Goal: Information Seeking & Learning: Learn about a topic

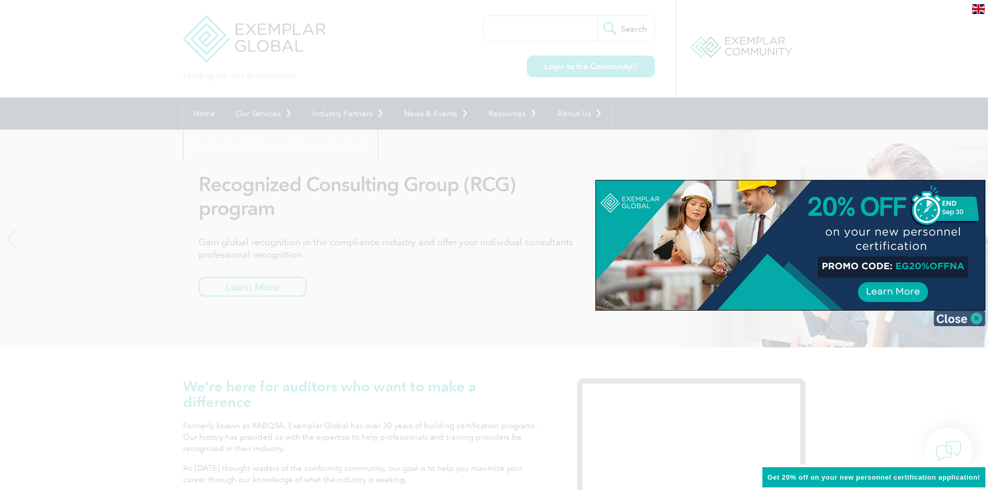
click at [971, 318] on img at bounding box center [960, 319] width 52 height 16
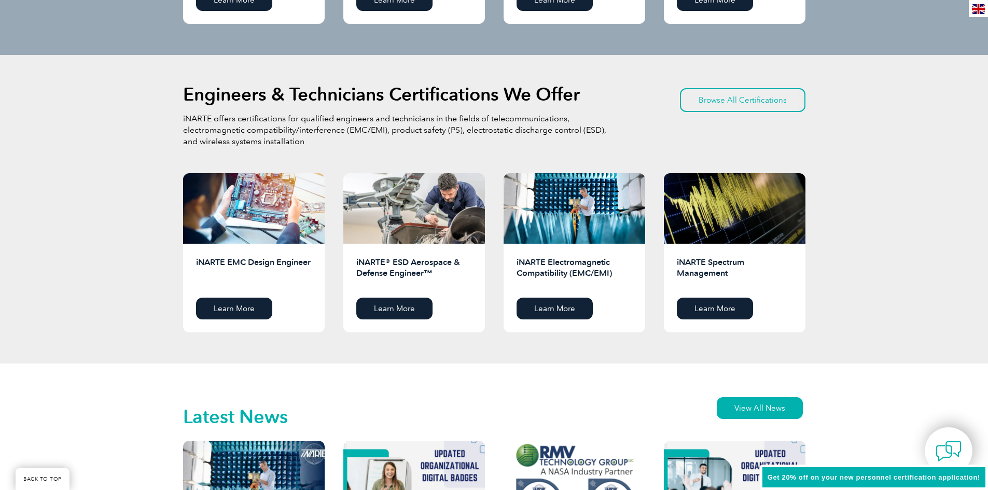
scroll to position [1453, 0]
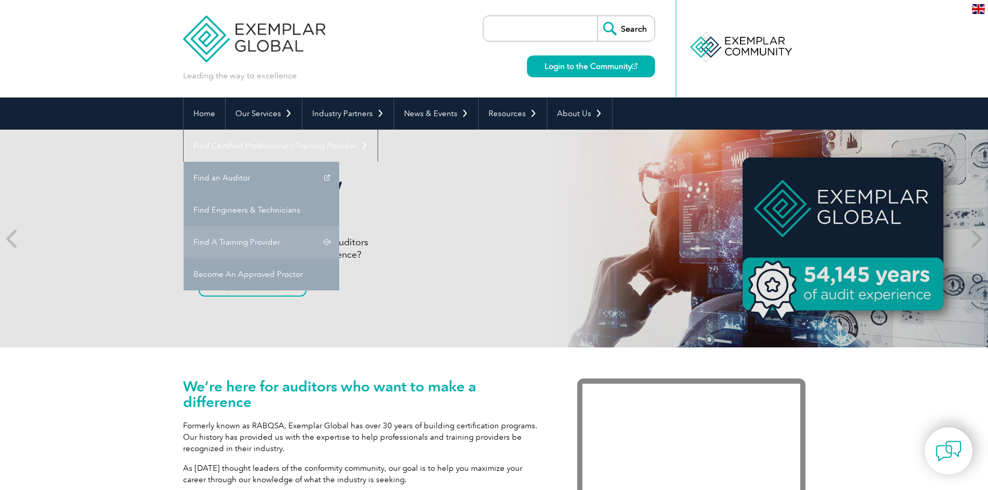
click at [339, 226] on link "Find A Training Provider" at bounding box center [262, 242] width 156 height 32
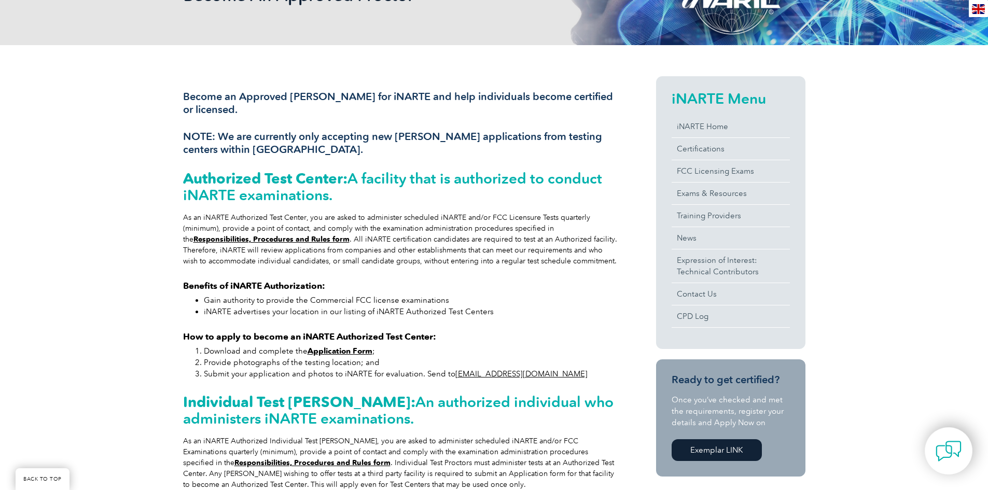
scroll to position [311, 0]
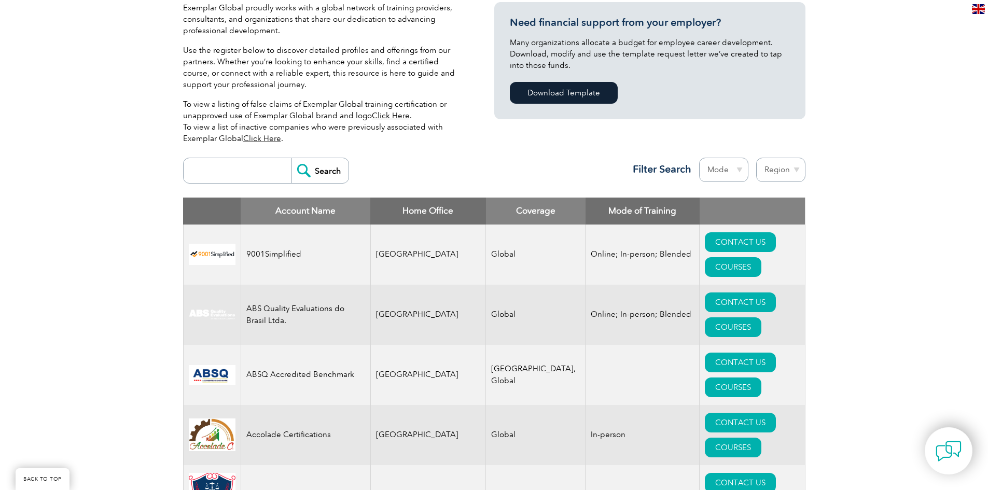
scroll to position [259, 0]
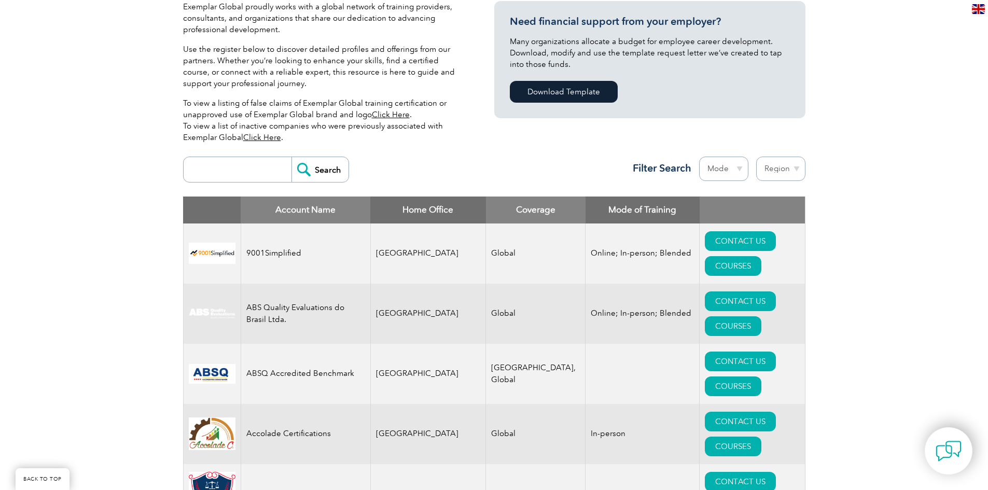
click at [716, 170] on select "Mode Online In-person Blended" at bounding box center [723, 169] width 49 height 24
select select "Online"
click at [699, 157] on select "Mode Online In-person Blended" at bounding box center [723, 169] width 49 height 24
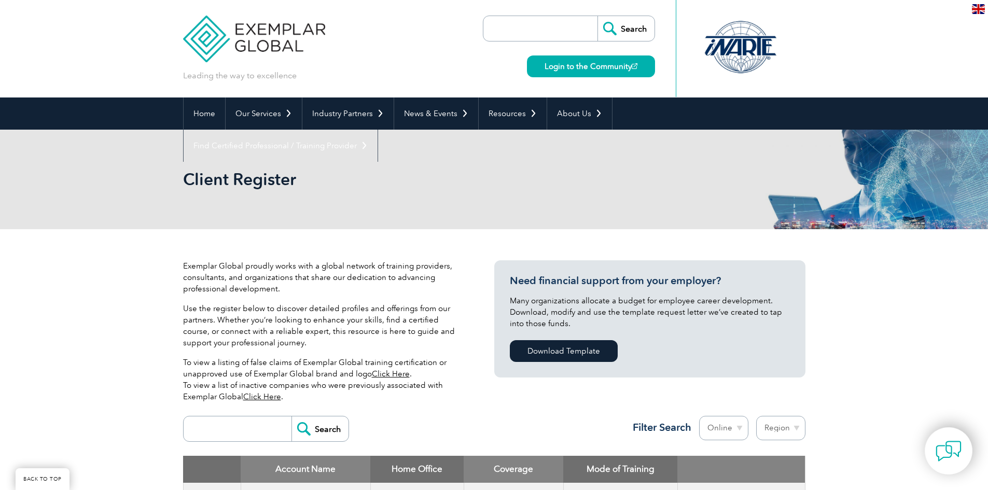
scroll to position [197, 0]
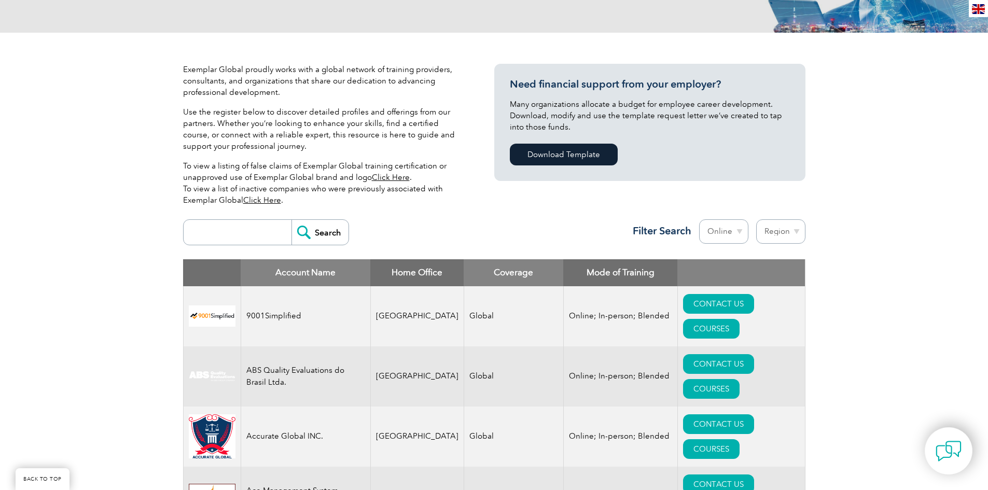
select select "[GEOGRAPHIC_DATA]"
click at [756, 219] on select "Region Australia Bahrain Bangladesh Brazil Canada Colombia Dominican Republic E…" at bounding box center [780, 231] width 49 height 24
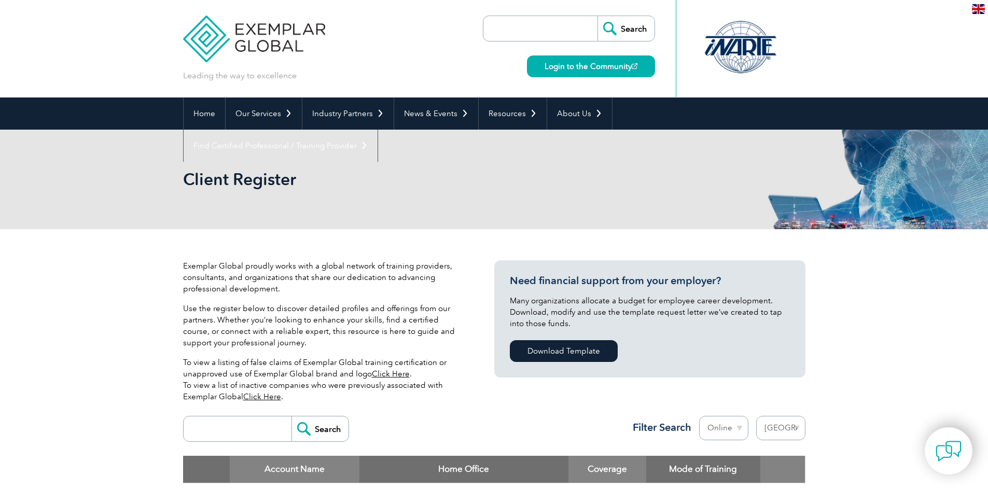
select select "[GEOGRAPHIC_DATA]"
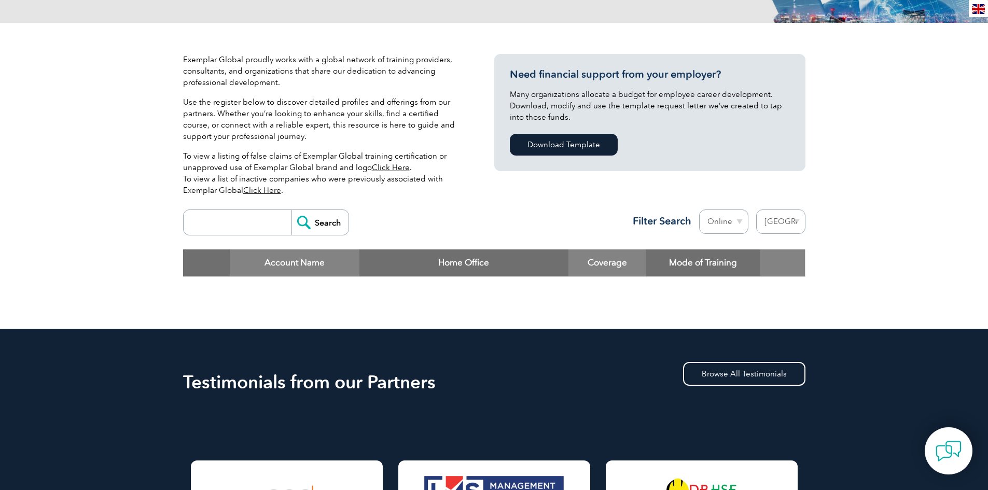
scroll to position [208, 0]
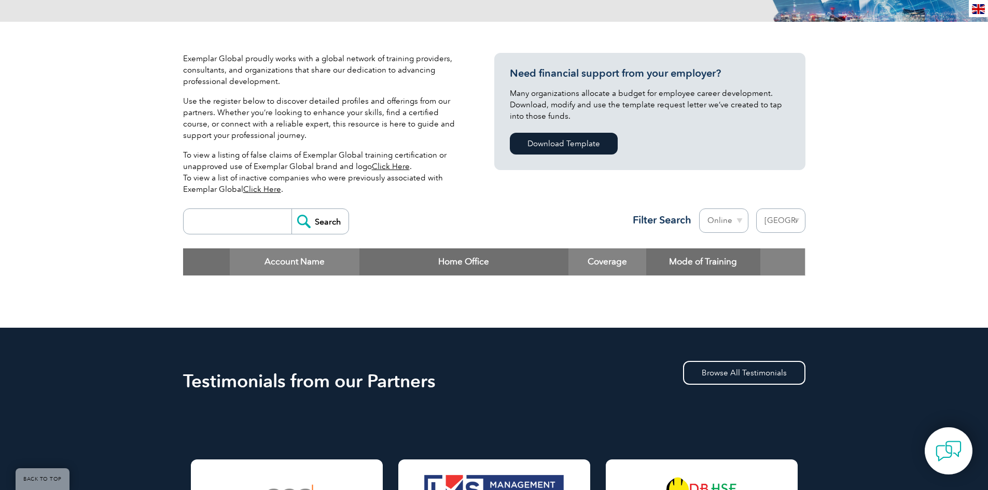
click at [728, 217] on select "Mode Online In-person Blended" at bounding box center [723, 221] width 49 height 24
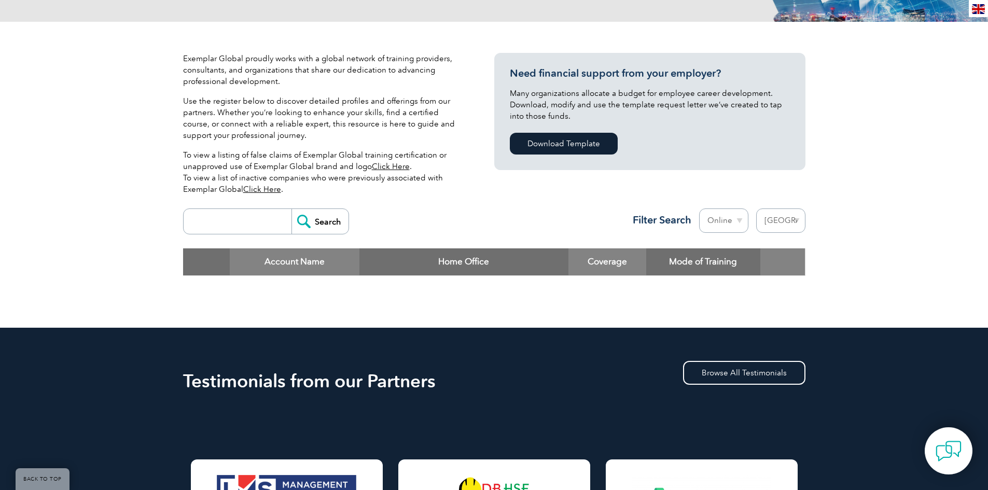
select select
click at [699, 209] on select "Mode Online In-person Blended" at bounding box center [723, 221] width 49 height 24
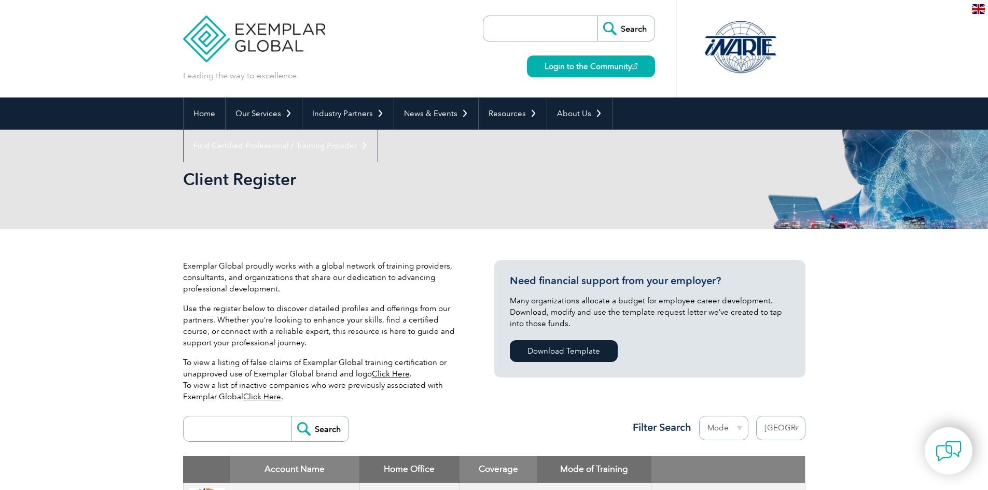
select select "[GEOGRAPHIC_DATA]"
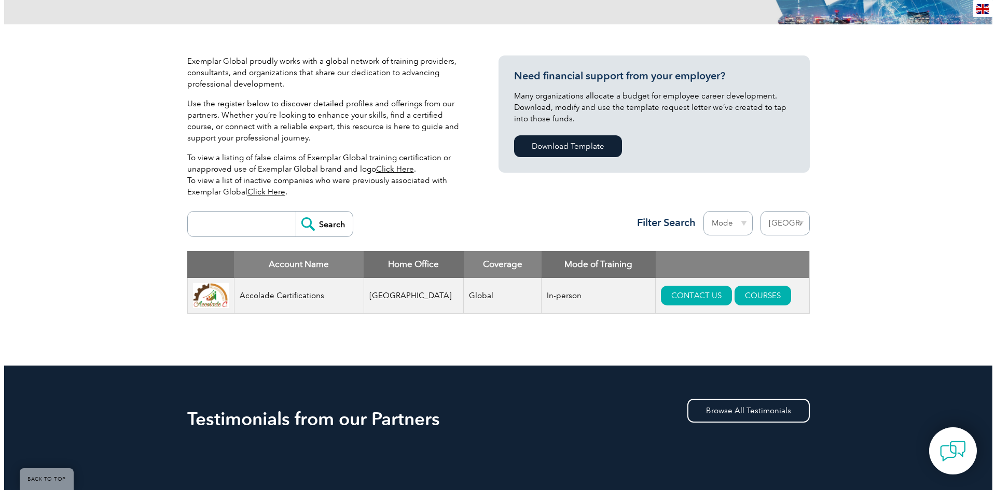
scroll to position [208, 0]
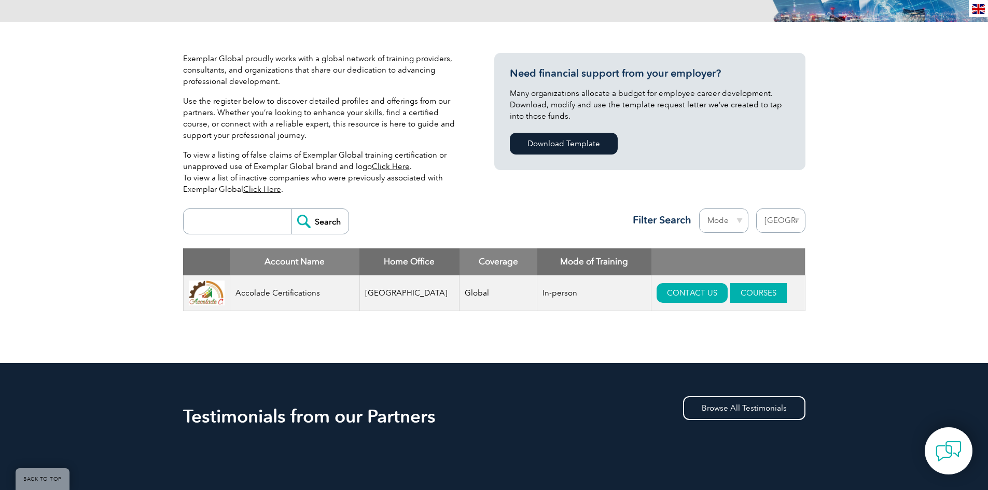
click at [739, 294] on link "COURSES" at bounding box center [759, 293] width 57 height 20
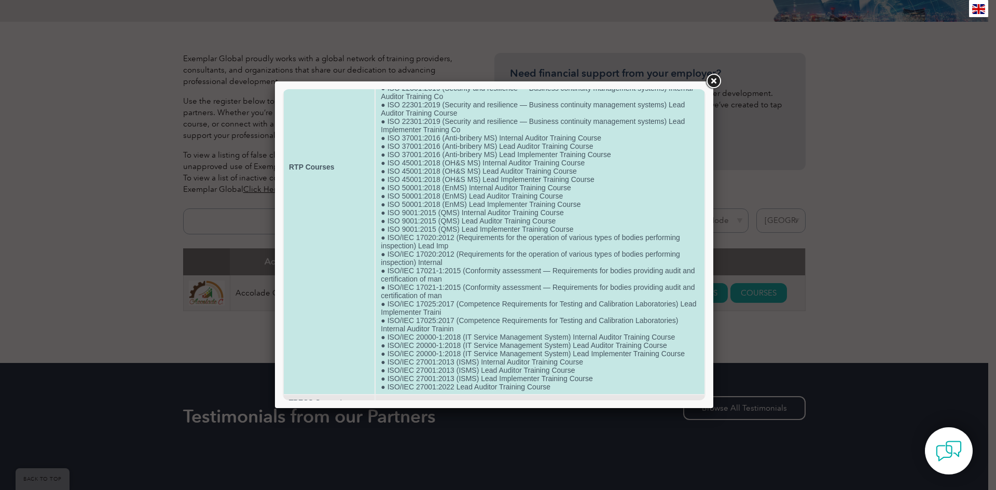
scroll to position [212, 0]
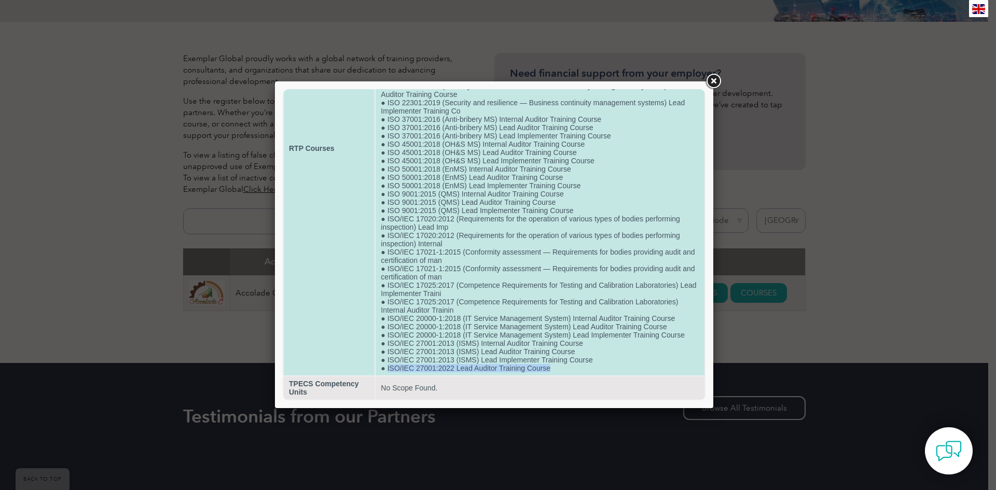
drag, startPoint x: 548, startPoint y: 369, endPoint x: 386, endPoint y: 369, distance: 162.4
click at [386, 369] on td "● Internal Auditor Training Course on Integrated Management System (ISO 9001:20…" at bounding box center [540, 148] width 329 height 454
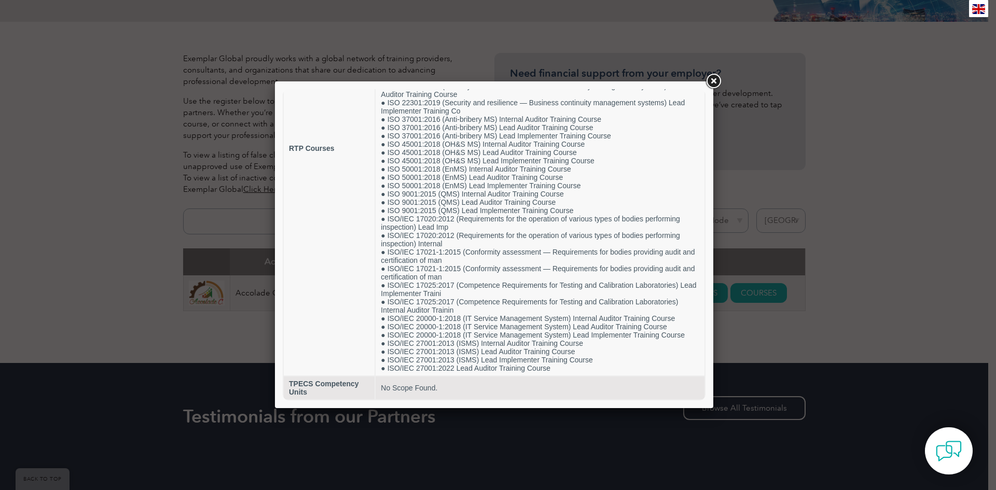
drag, startPoint x: 423, startPoint y: 364, endPoint x: 572, endPoint y: 376, distance: 148.9
click at [572, 376] on table "Training Provider Name Accolade Certifications RTP Courses ● Internal Auditor T…" at bounding box center [494, 148] width 423 height 505
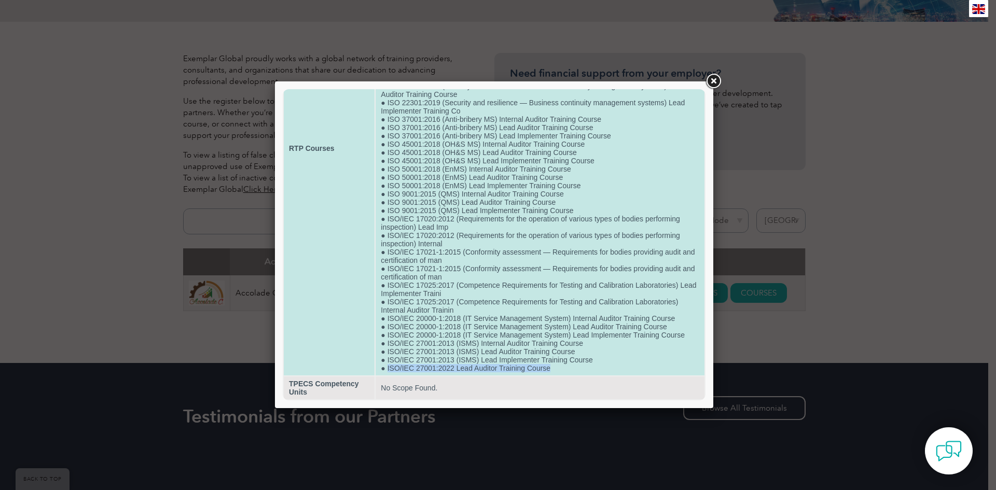
drag, startPoint x: 552, startPoint y: 370, endPoint x: 387, endPoint y: 368, distance: 165.5
click at [387, 368] on td "● Internal Auditor Training Course on Integrated Management System (ISO 9001:20…" at bounding box center [540, 148] width 329 height 454
